Goal: Information Seeking & Learning: Learn about a topic

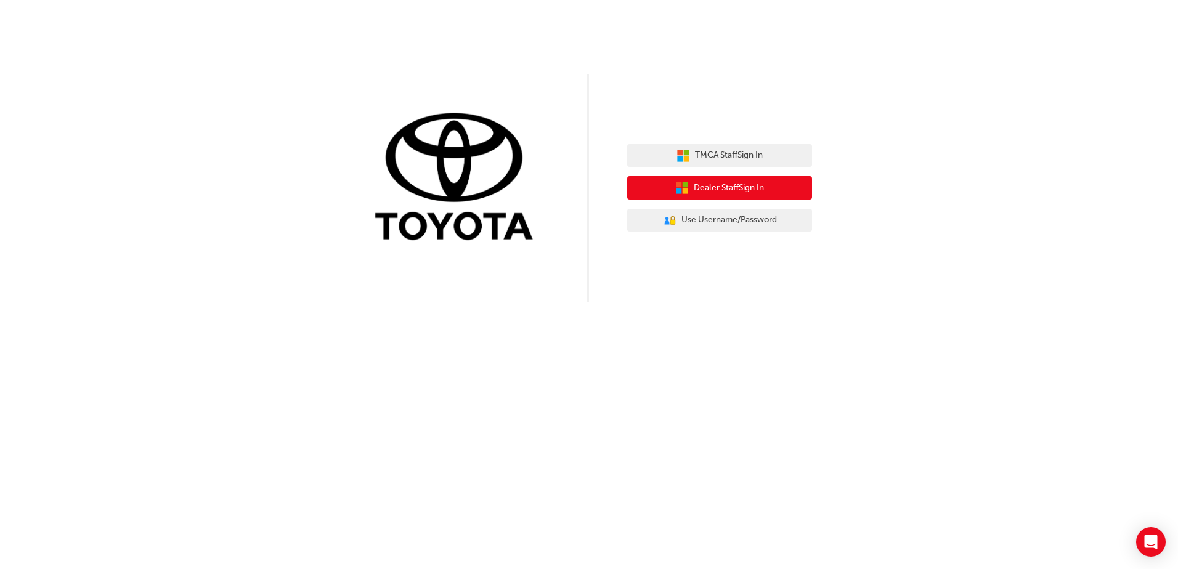
click at [690, 187] on button "Dealer Staff Sign In" at bounding box center [719, 187] width 185 height 23
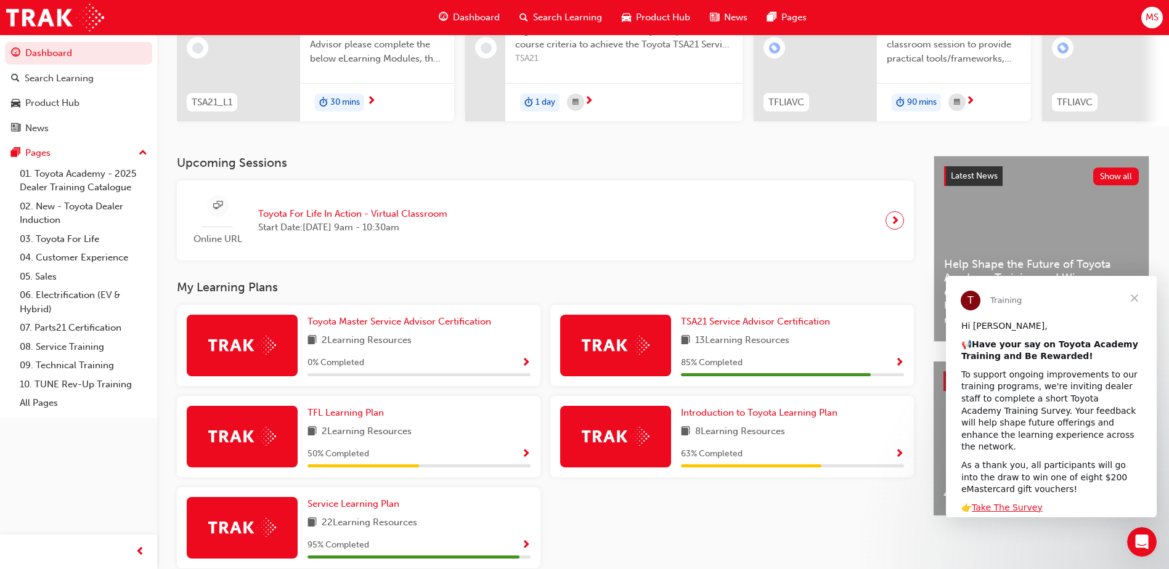
scroll to position [185, 0]
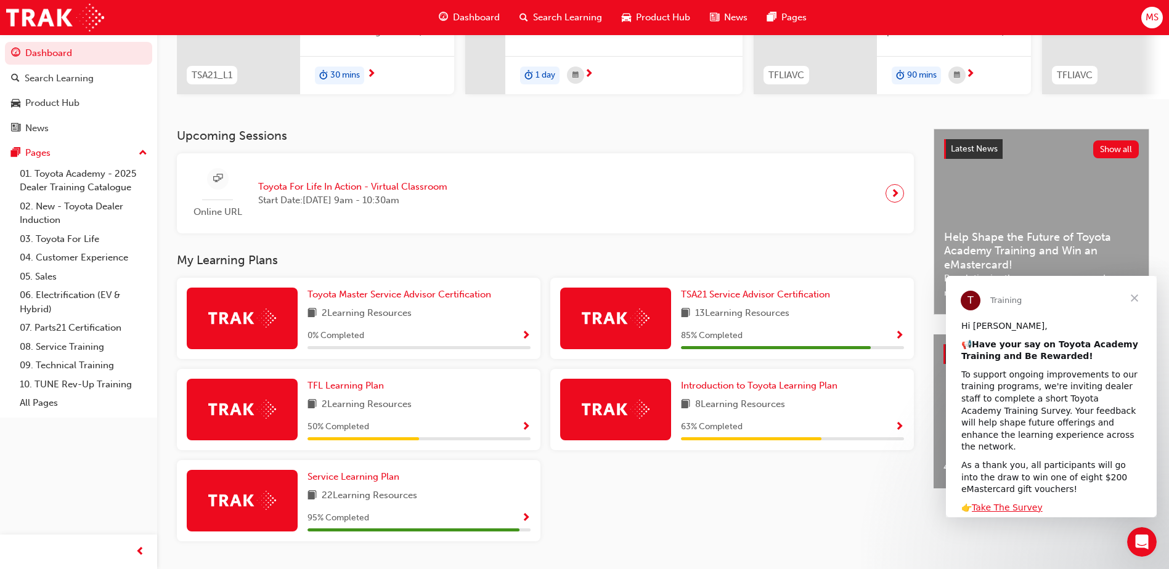
click at [769, 322] on span "13 Learning Resources" at bounding box center [742, 313] width 94 height 15
click at [644, 327] on img at bounding box center [616, 318] width 68 height 19
click at [773, 296] on span "TSA21 Service Advisor Certification" at bounding box center [755, 294] width 149 height 11
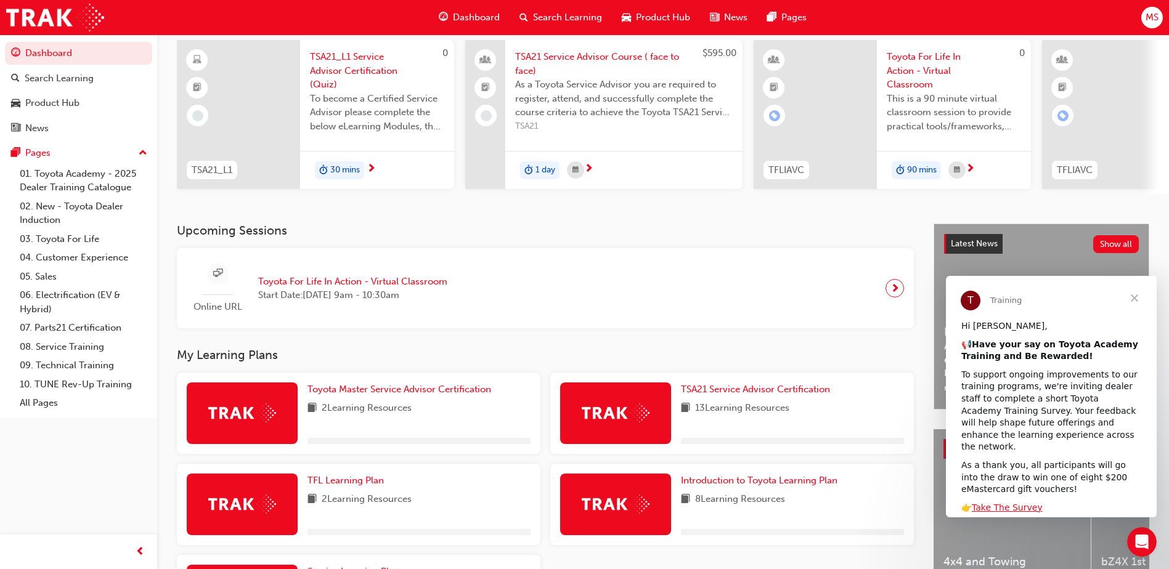
scroll to position [185, 0]
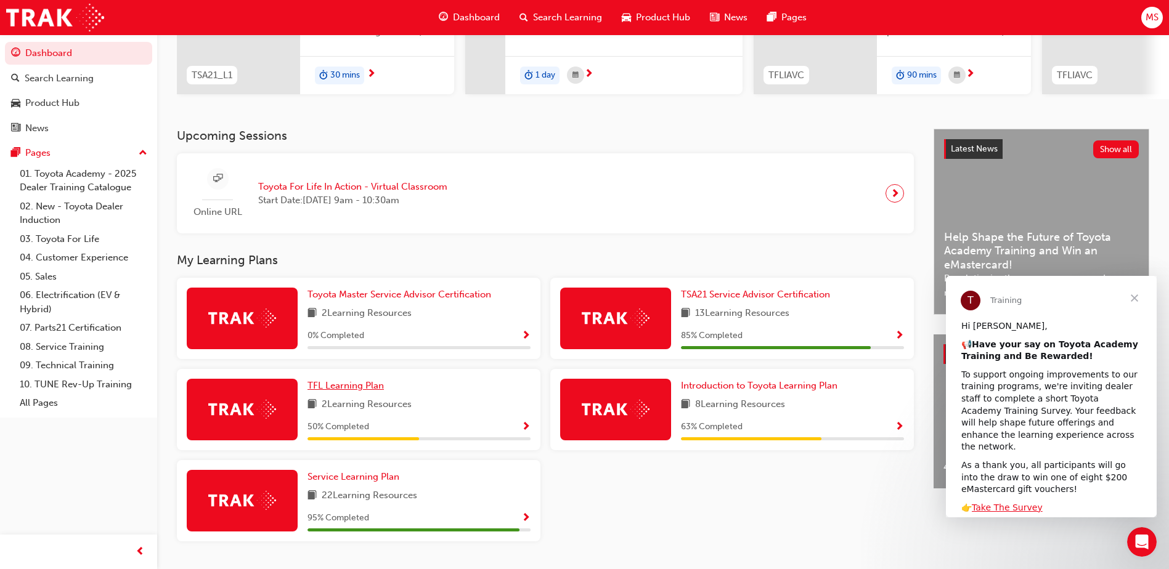
click at [349, 391] on span "TFL Learning Plan" at bounding box center [345, 385] width 76 height 11
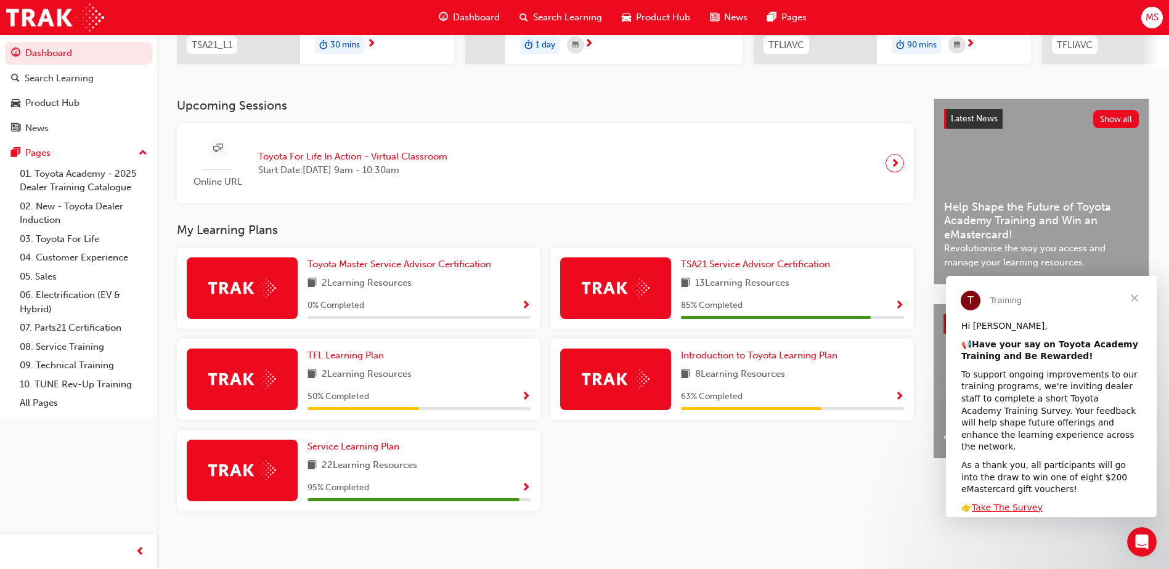
scroll to position [222, 0]
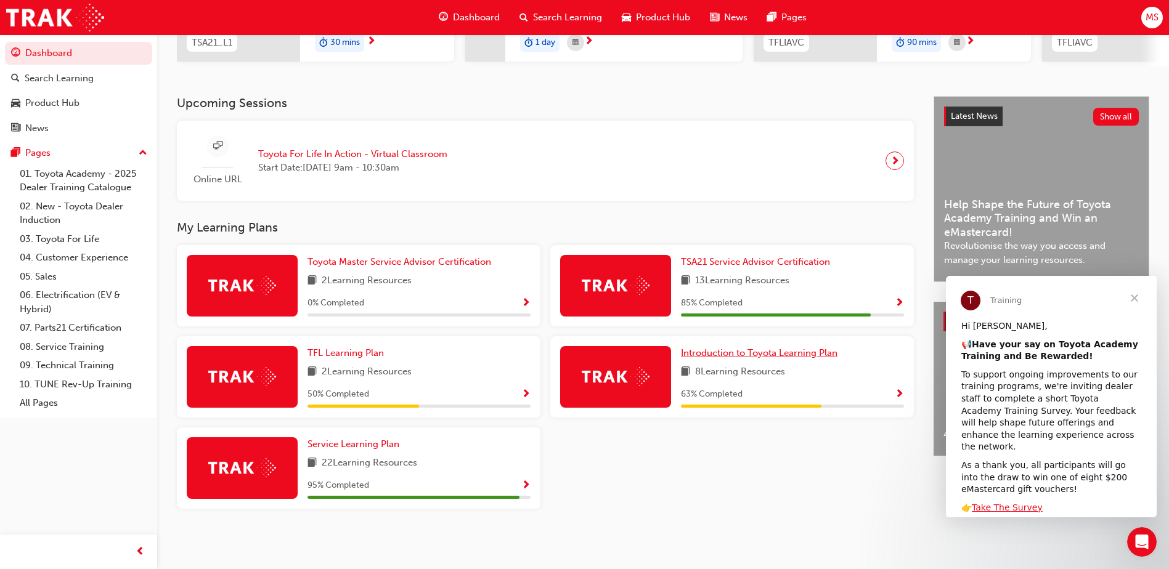
click at [770, 351] on span "Introduction to Toyota Learning Plan" at bounding box center [759, 352] width 156 height 11
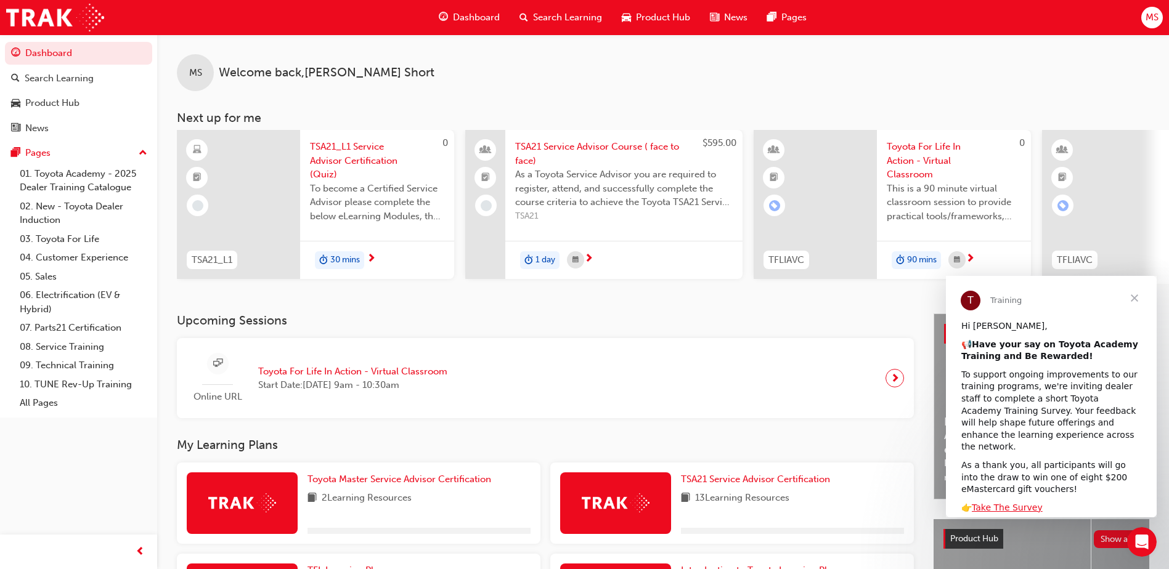
scroll to position [222, 0]
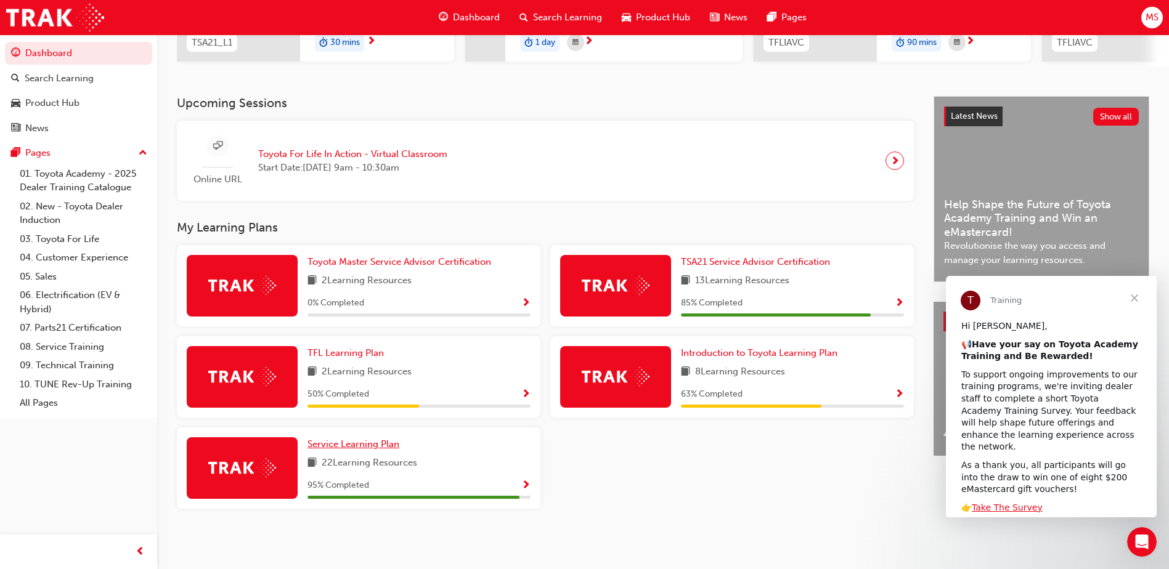
click at [349, 445] on span "Service Learning Plan" at bounding box center [353, 444] width 92 height 11
